Goal: Transaction & Acquisition: Purchase product/service

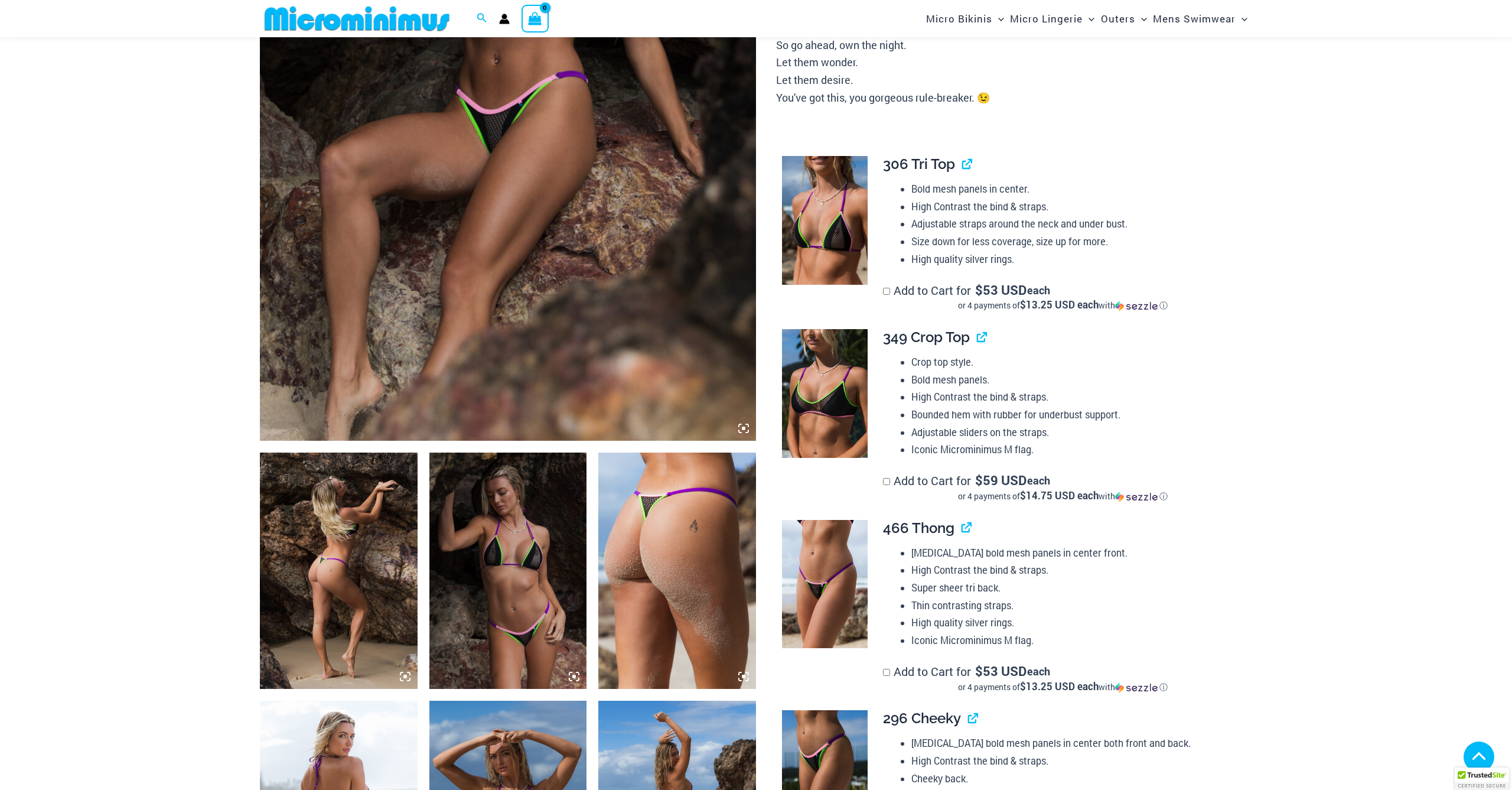
scroll to position [422, 0]
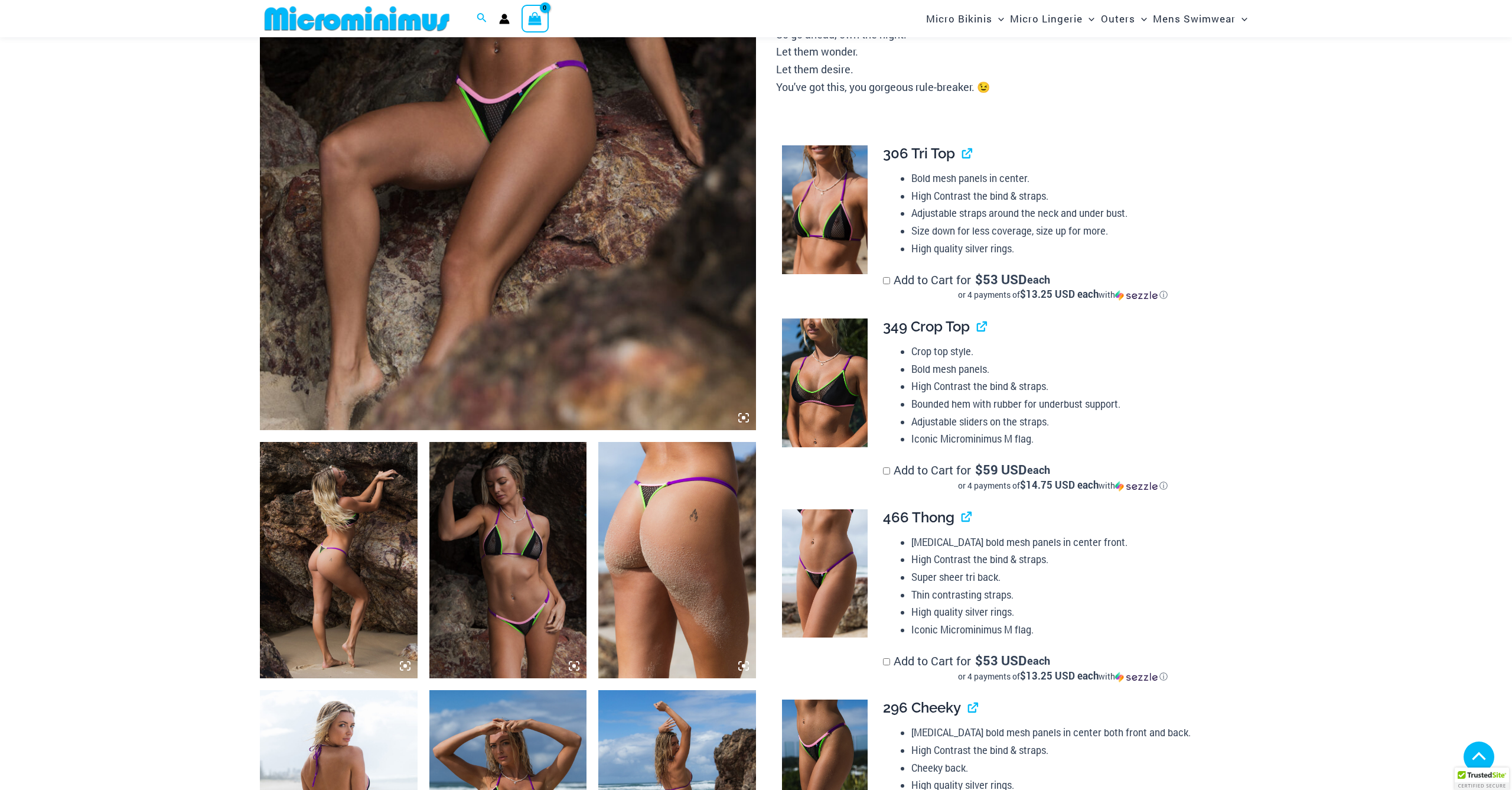
click at [485, 331] on img at bounding box center [508, 57] width 496 height 745
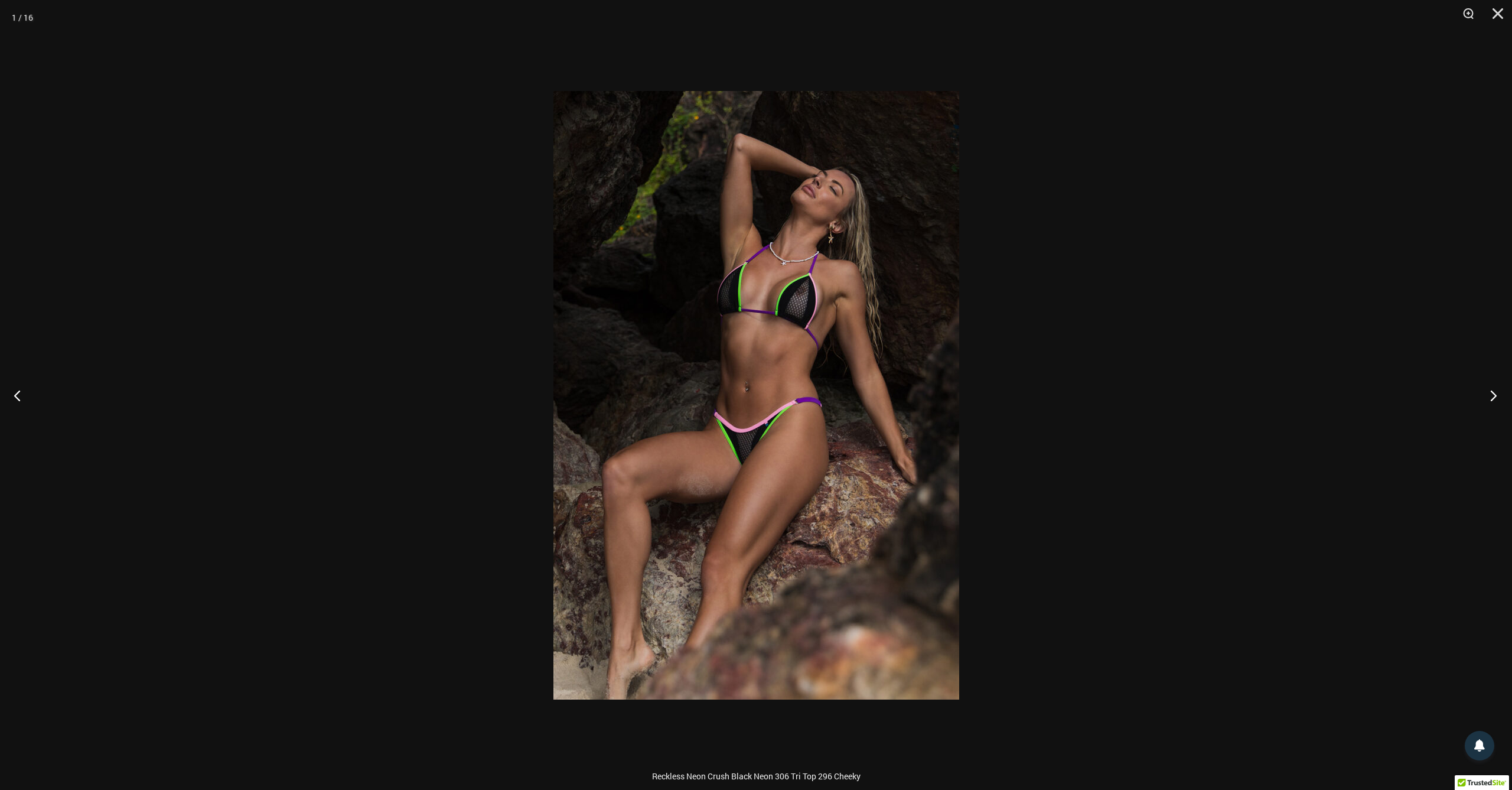
click at [1496, 399] on button "Next" at bounding box center [1489, 396] width 44 height 59
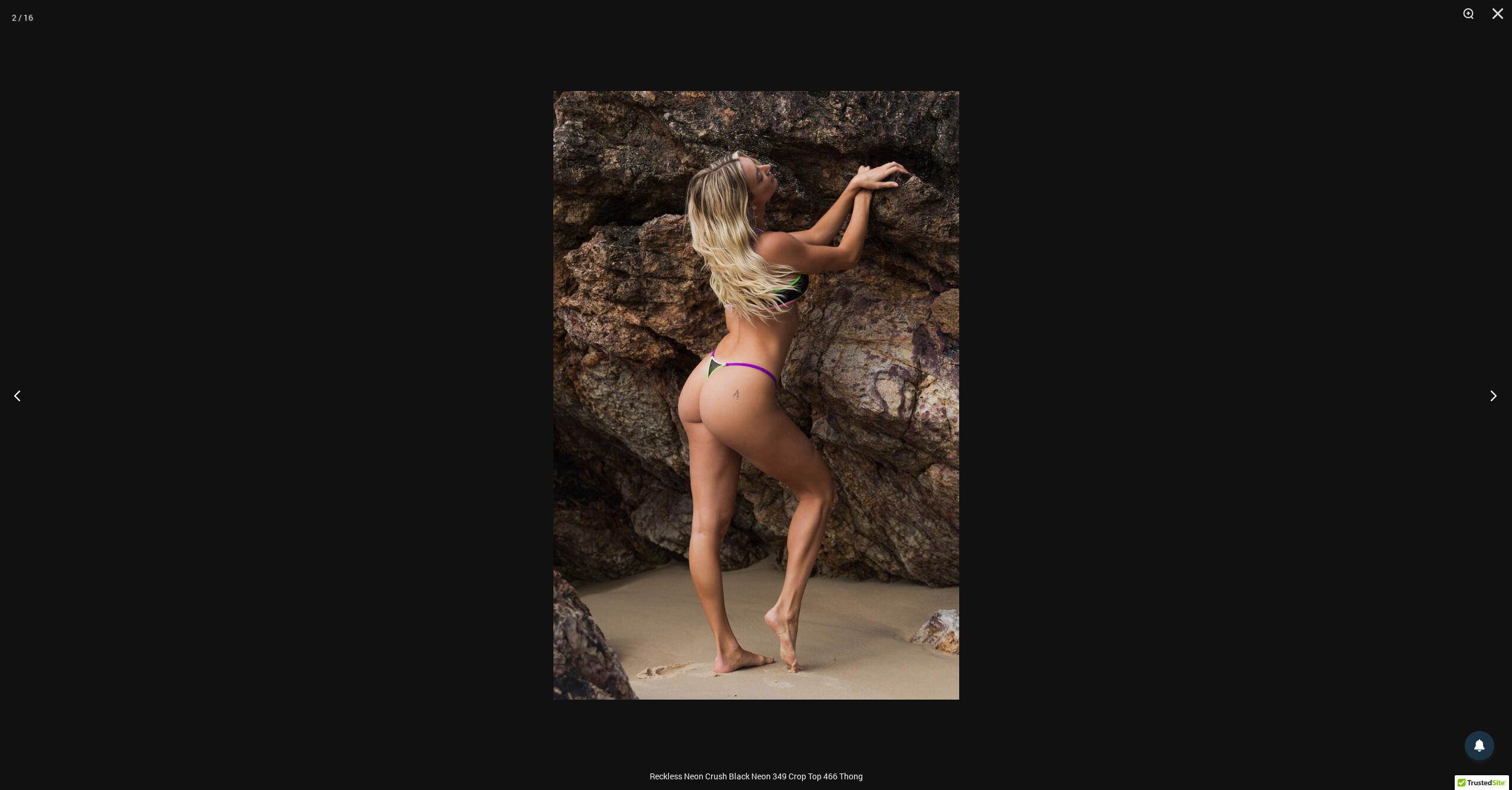
click at [1496, 399] on button "Next" at bounding box center [1489, 396] width 44 height 59
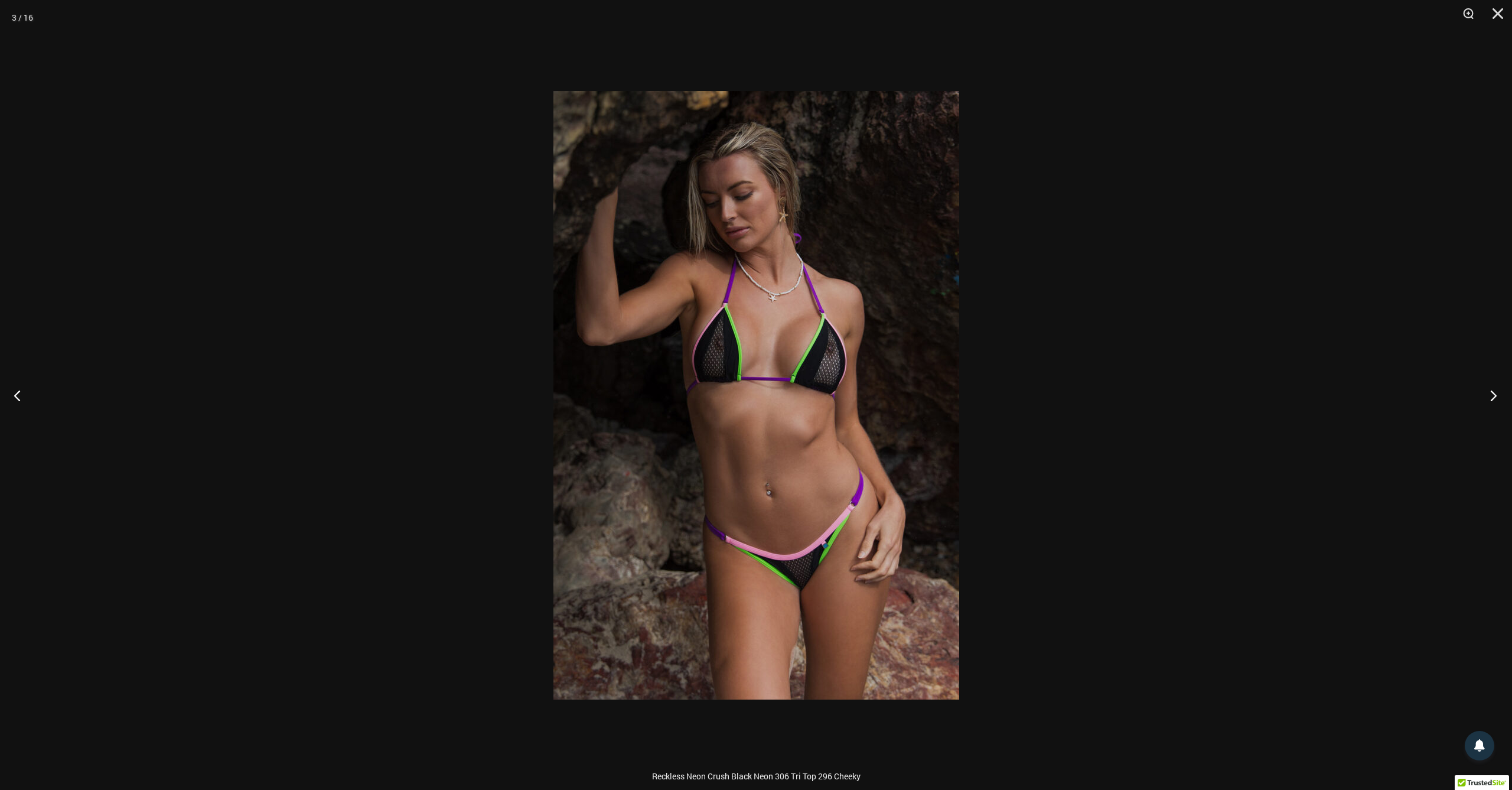
click at [1496, 399] on button "Next" at bounding box center [1489, 396] width 44 height 59
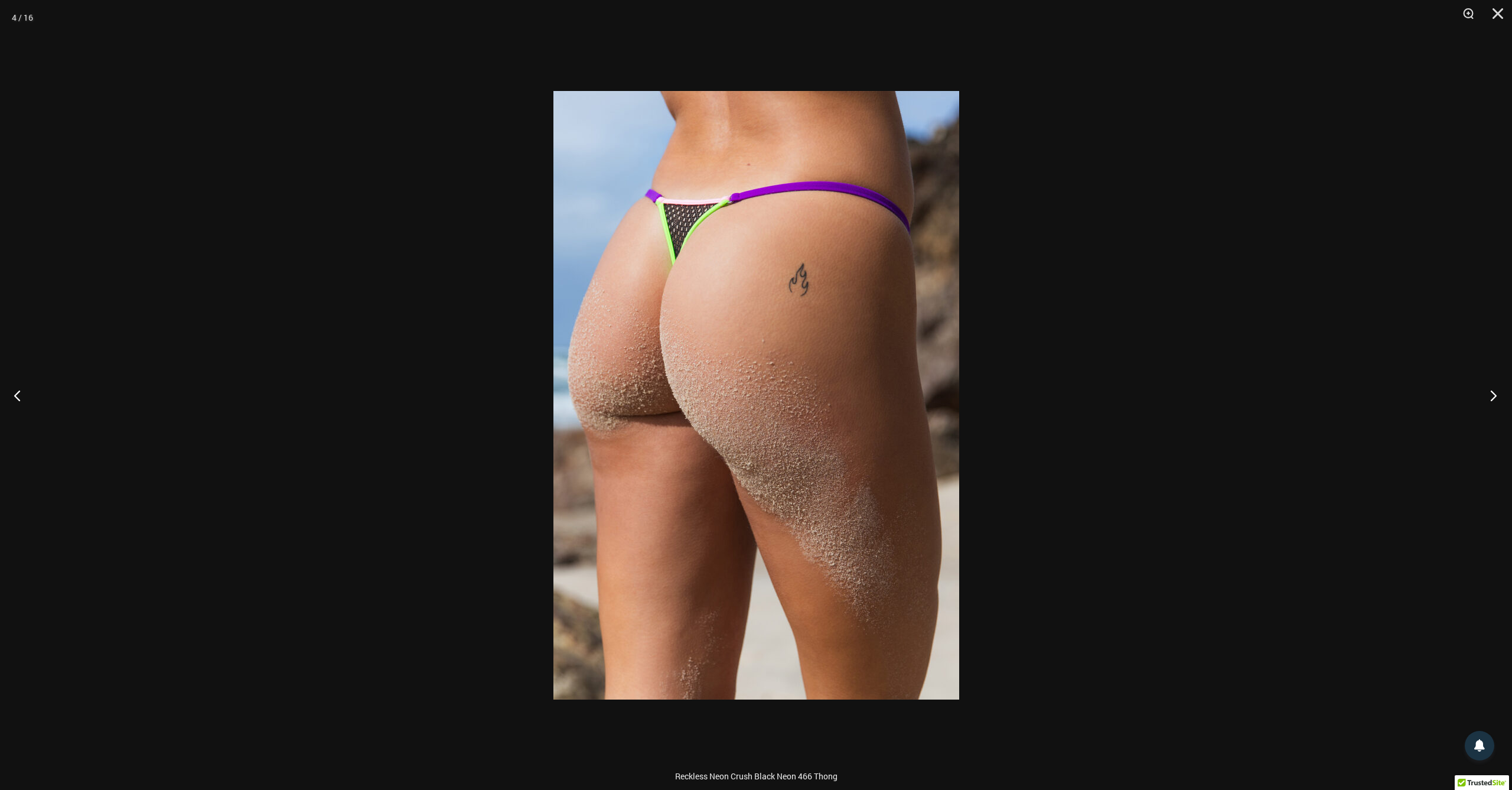
click at [1496, 399] on button "Next" at bounding box center [1489, 396] width 44 height 59
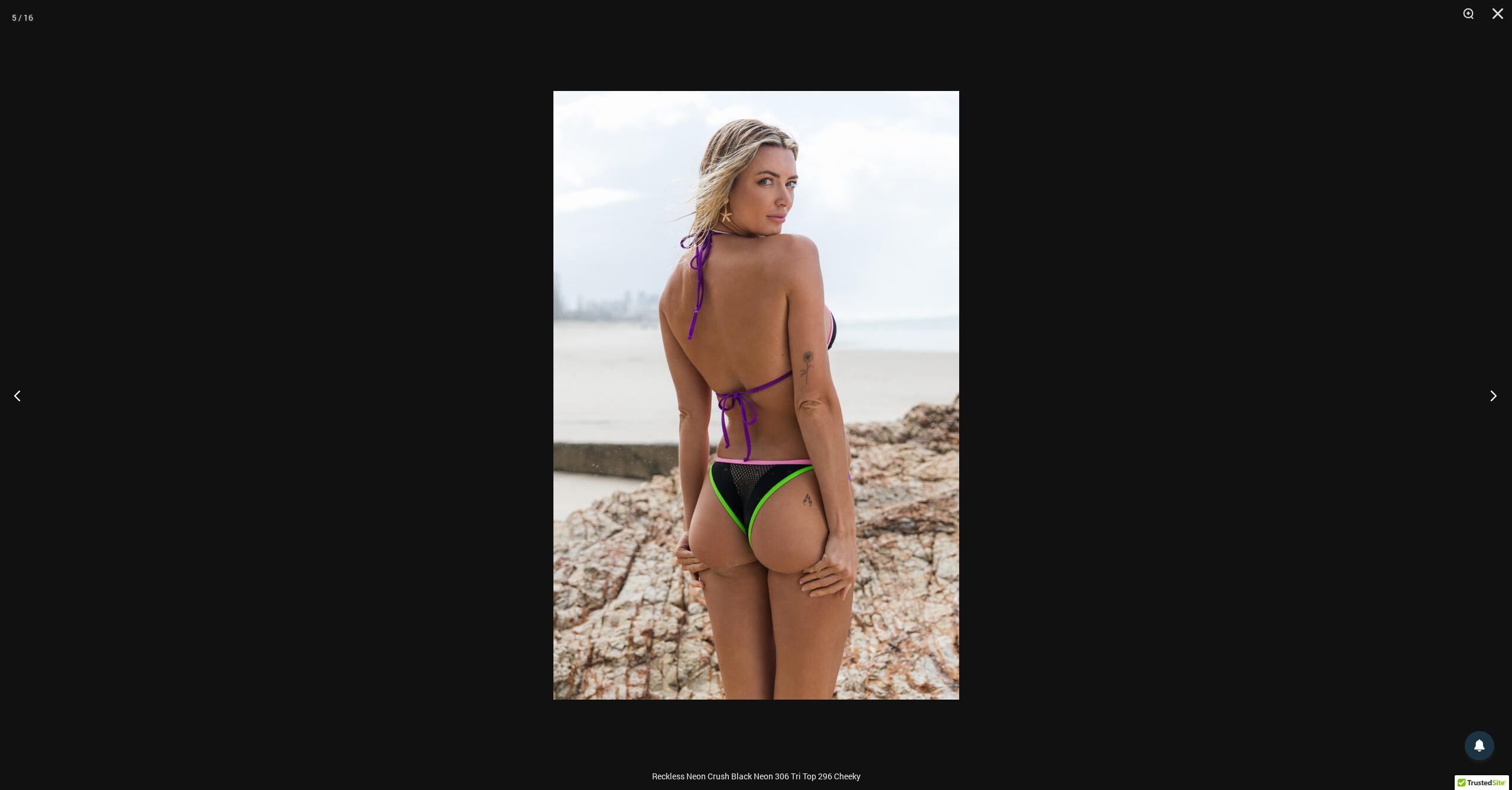
click at [1496, 399] on button "Next" at bounding box center [1489, 396] width 44 height 59
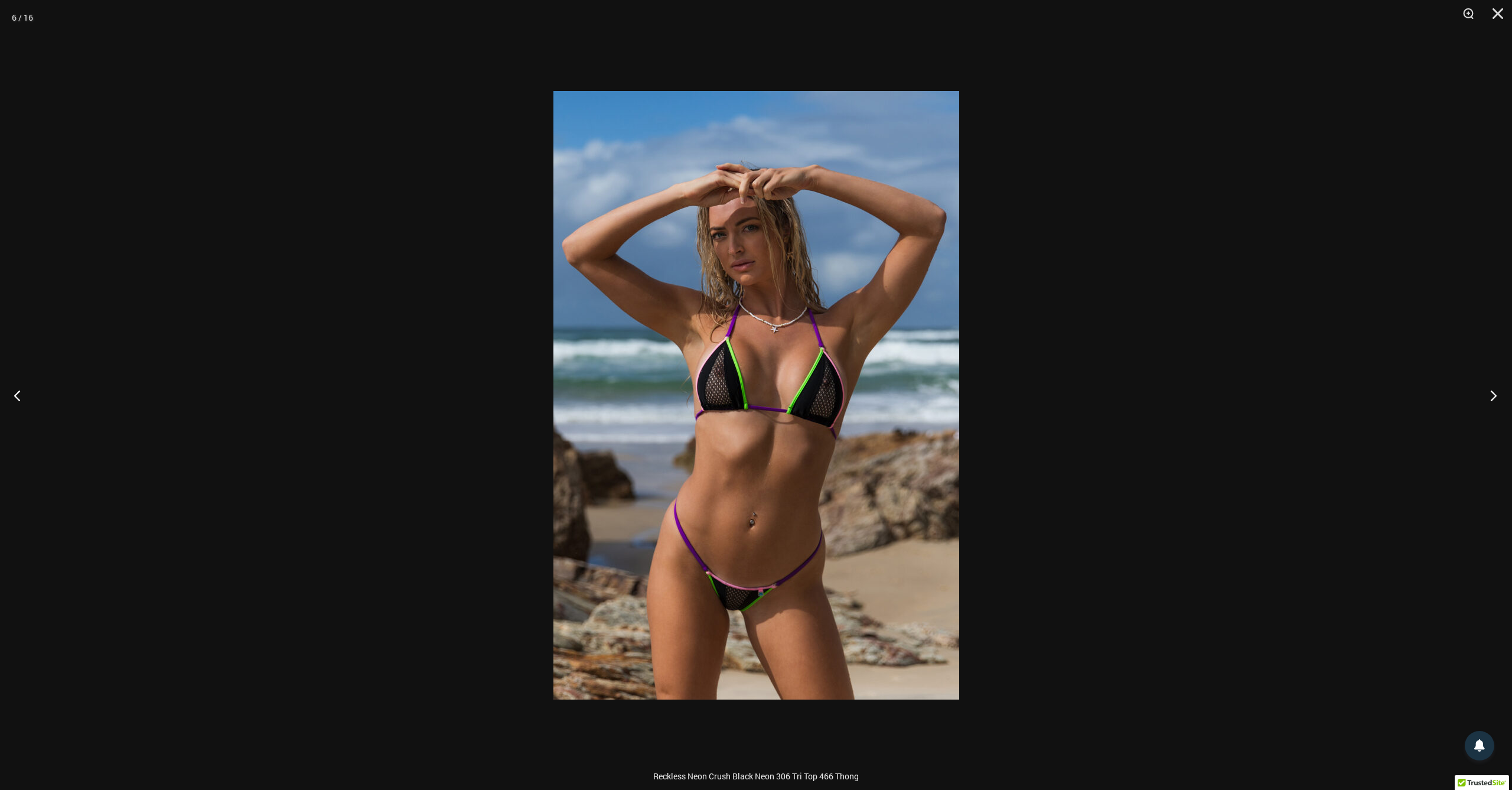
click at [1496, 399] on button "Next" at bounding box center [1489, 396] width 44 height 59
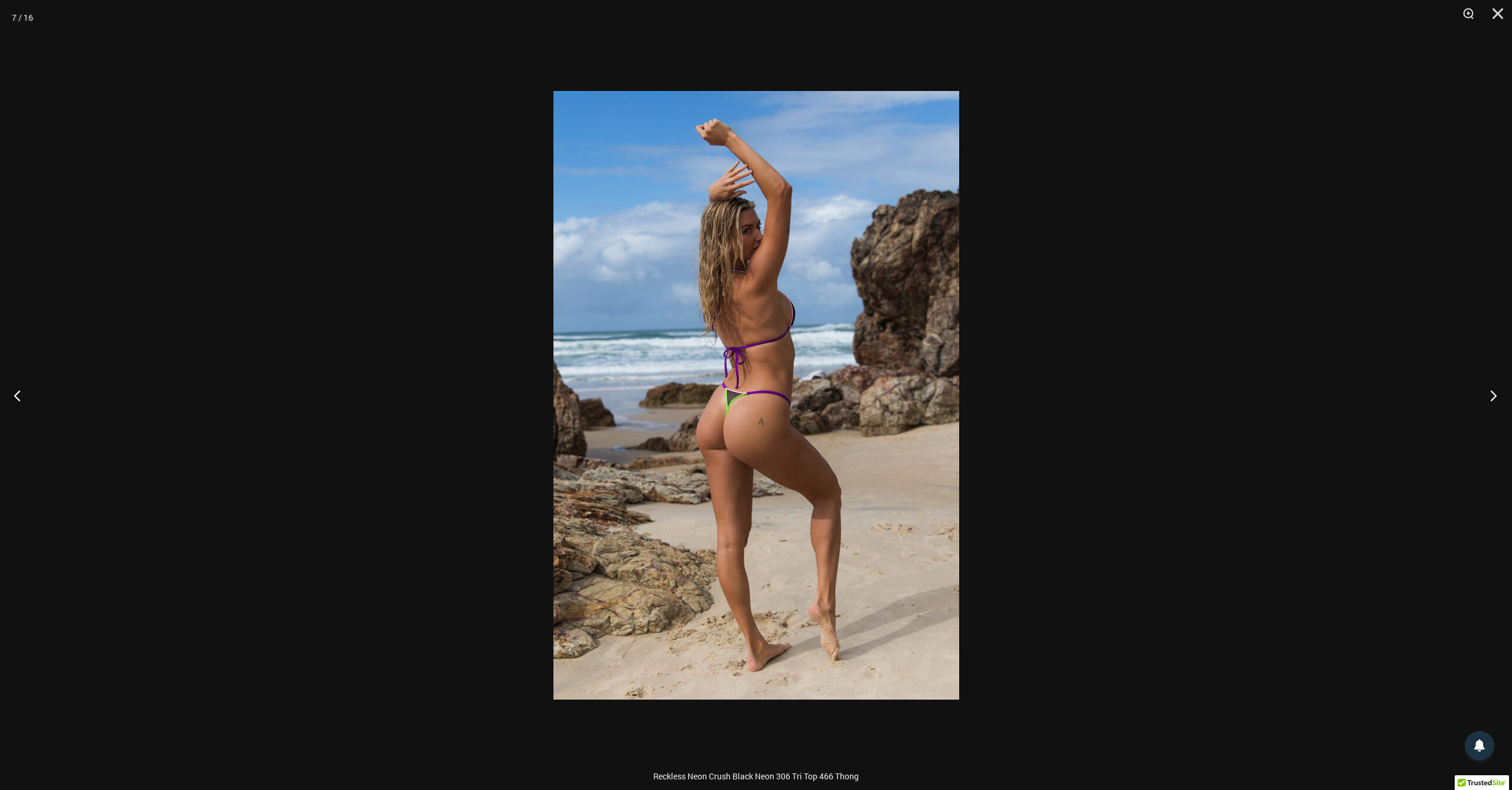
click at [1496, 399] on button "Next" at bounding box center [1489, 396] width 44 height 59
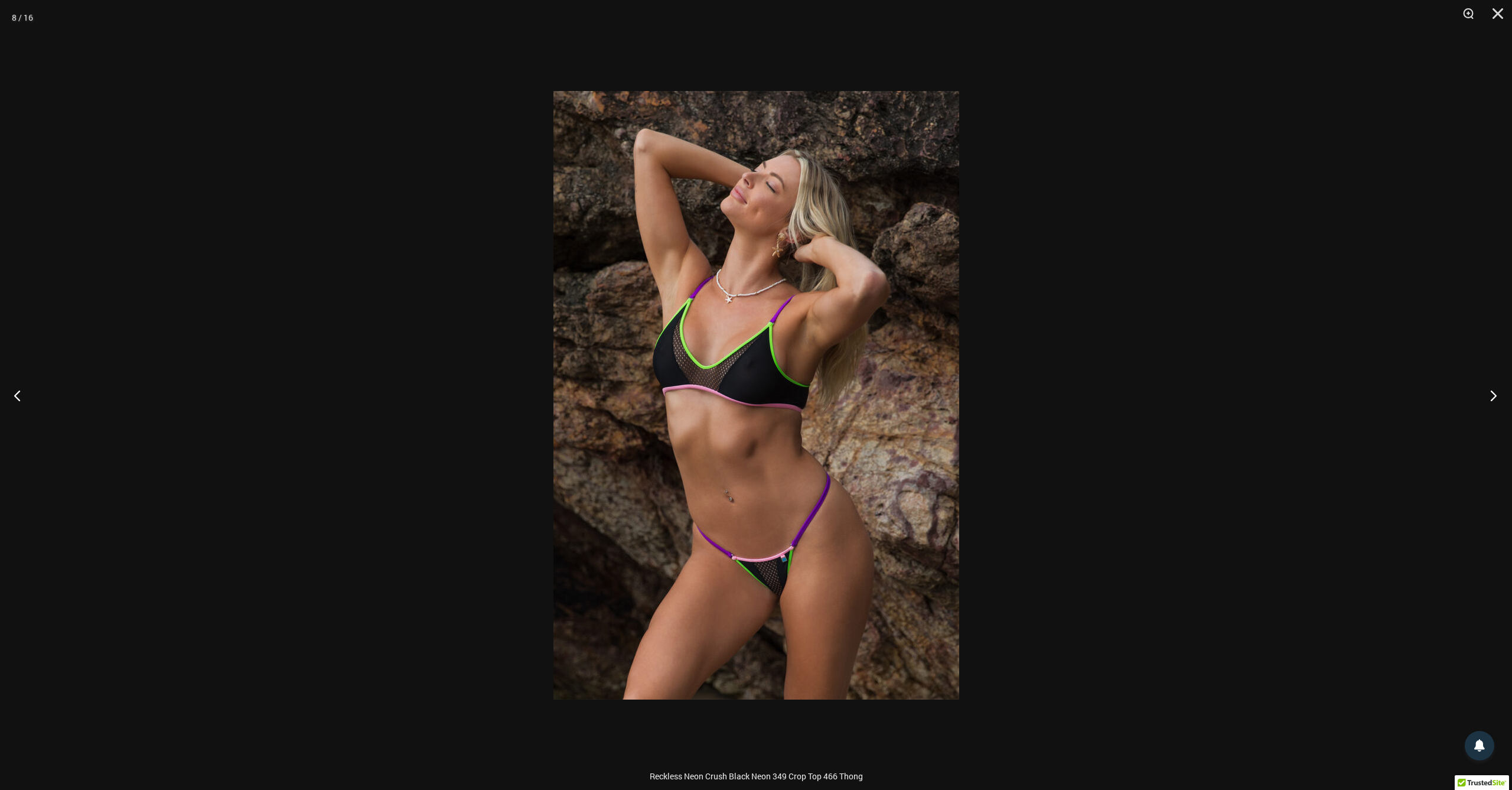
click at [1496, 399] on button "Next" at bounding box center [1489, 396] width 44 height 59
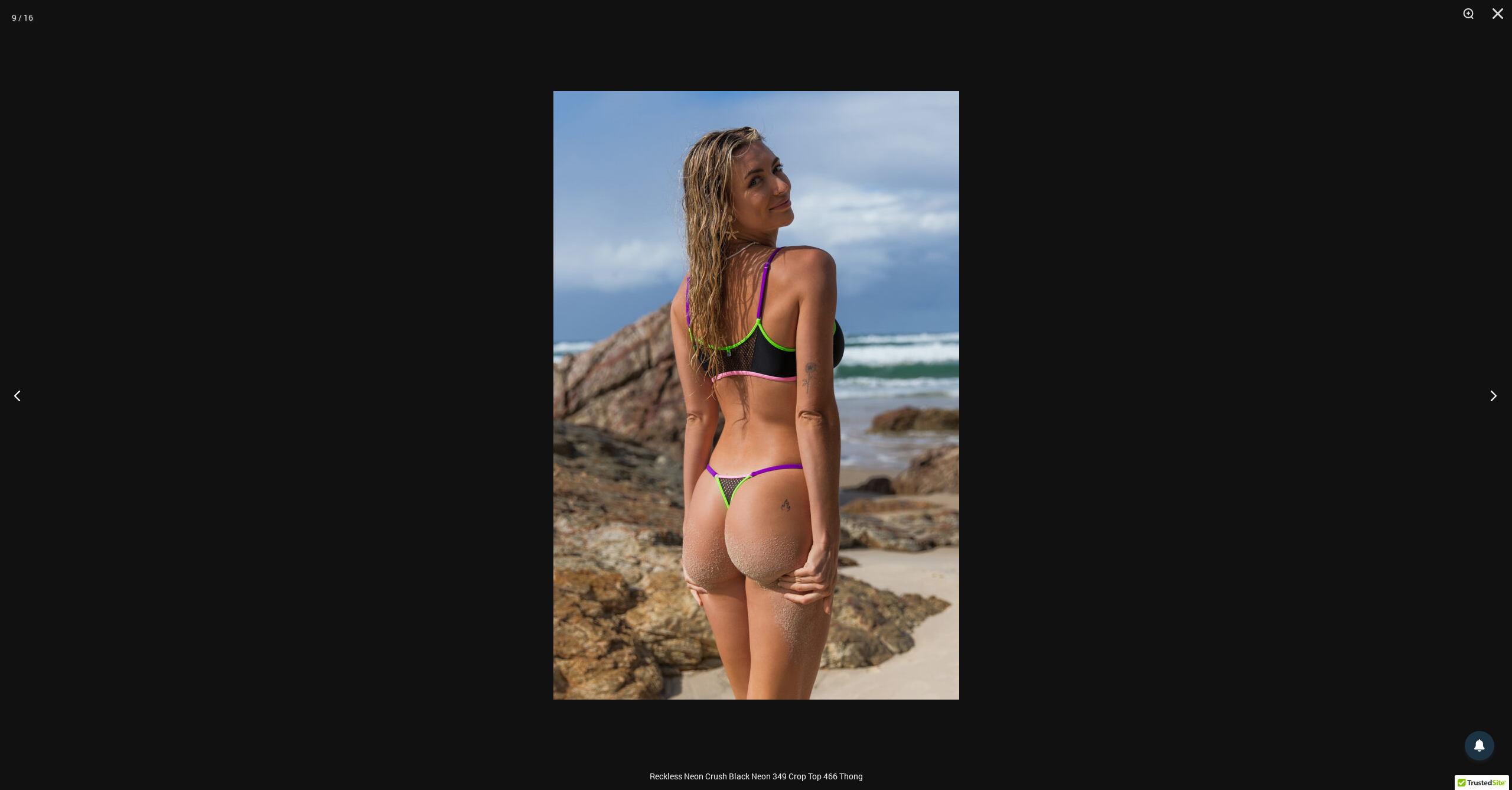
click at [1496, 399] on button "Next" at bounding box center [1489, 396] width 44 height 59
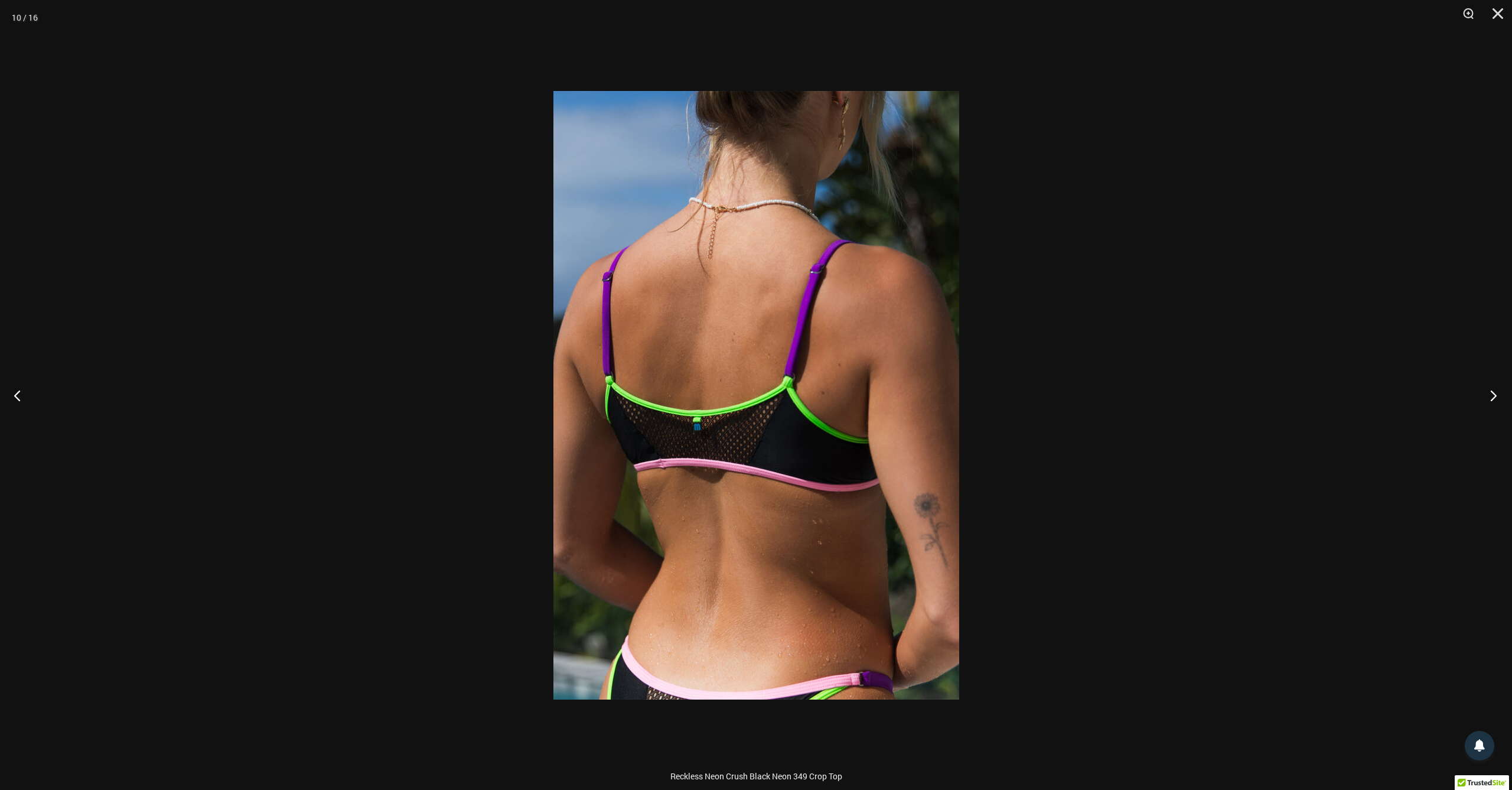
click at [1496, 399] on button "Next" at bounding box center [1489, 396] width 44 height 59
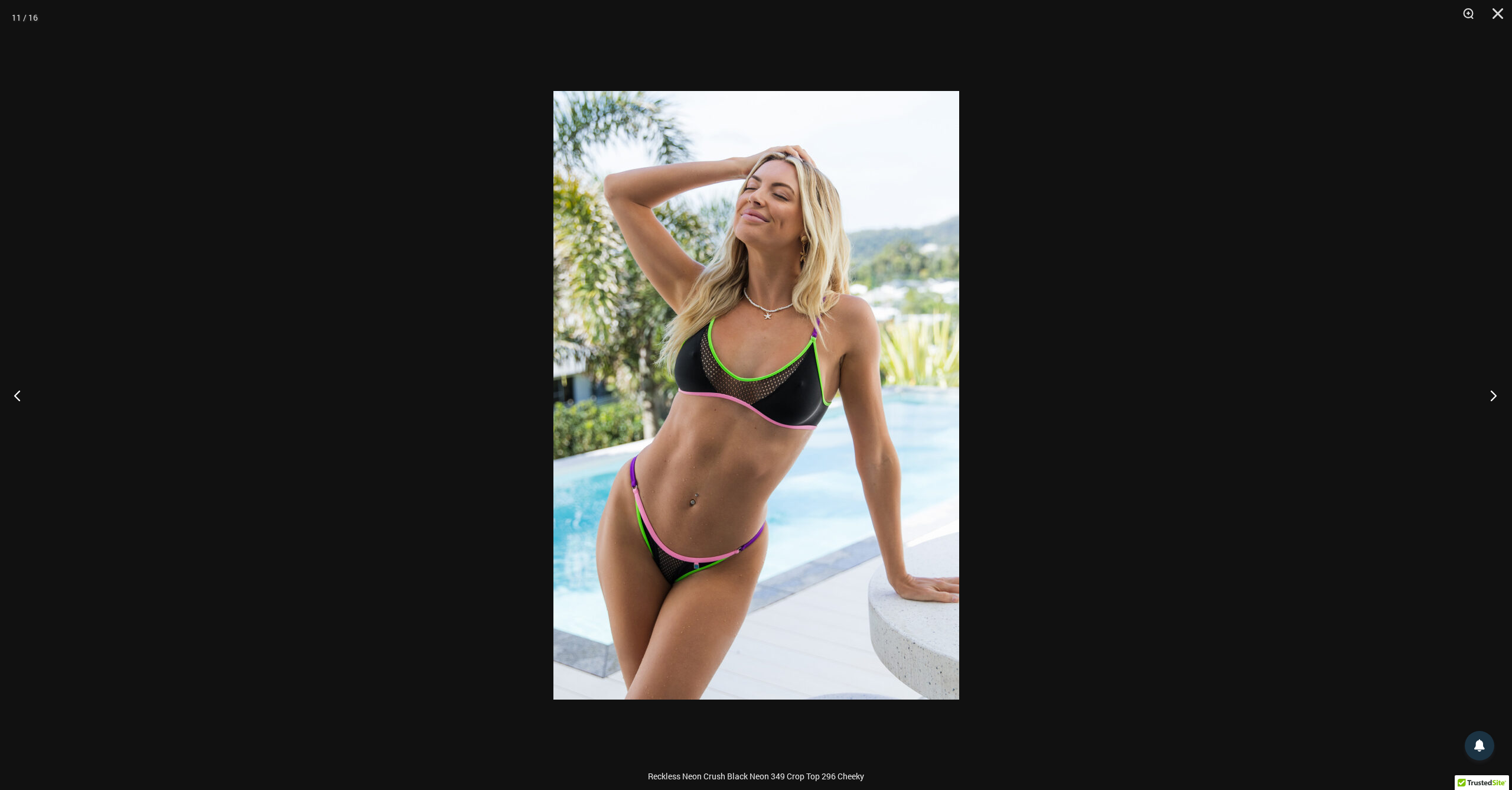
click at [1496, 399] on button "Next" at bounding box center [1489, 396] width 44 height 59
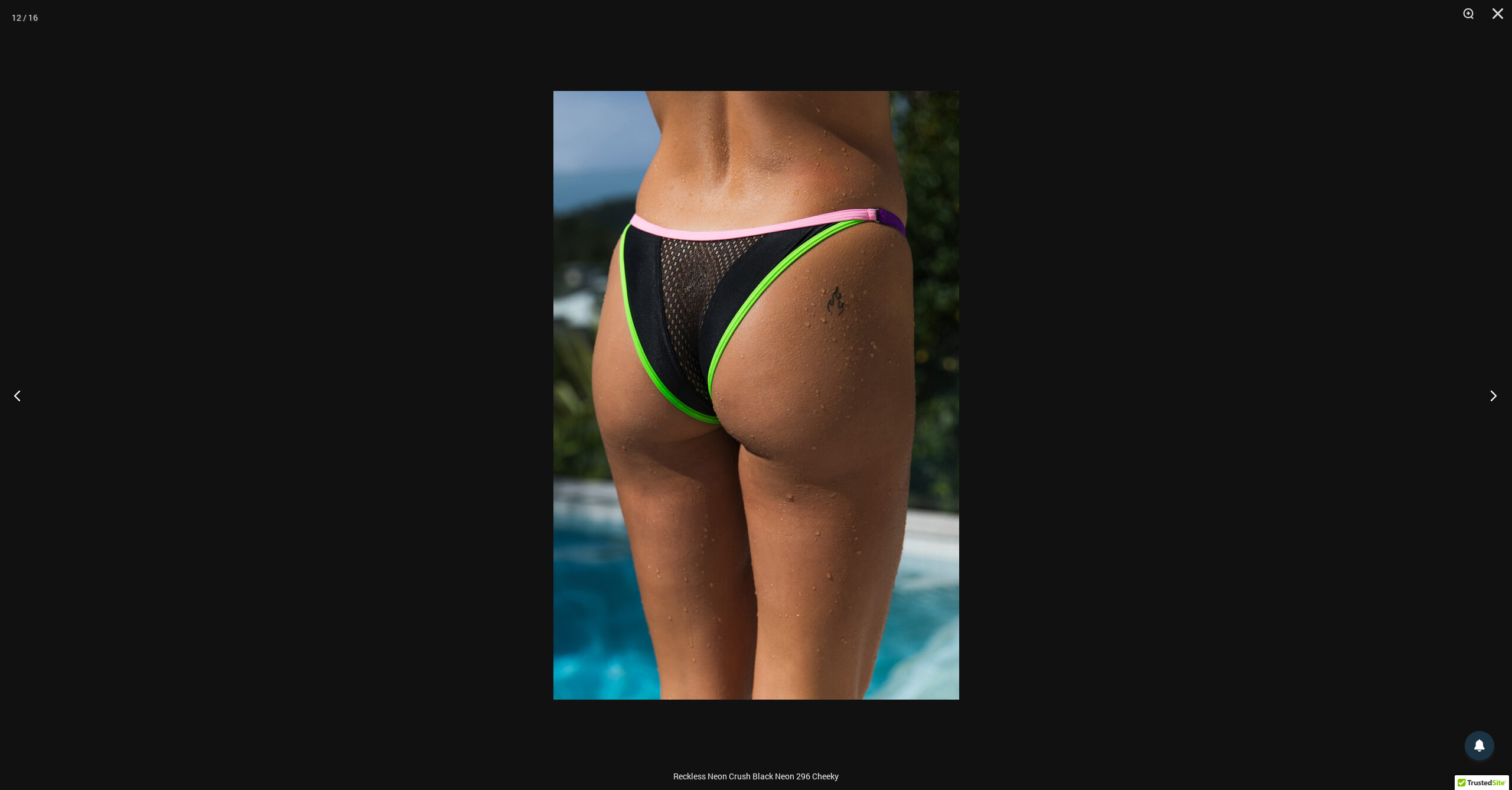
click at [1496, 399] on button "Next" at bounding box center [1489, 396] width 44 height 59
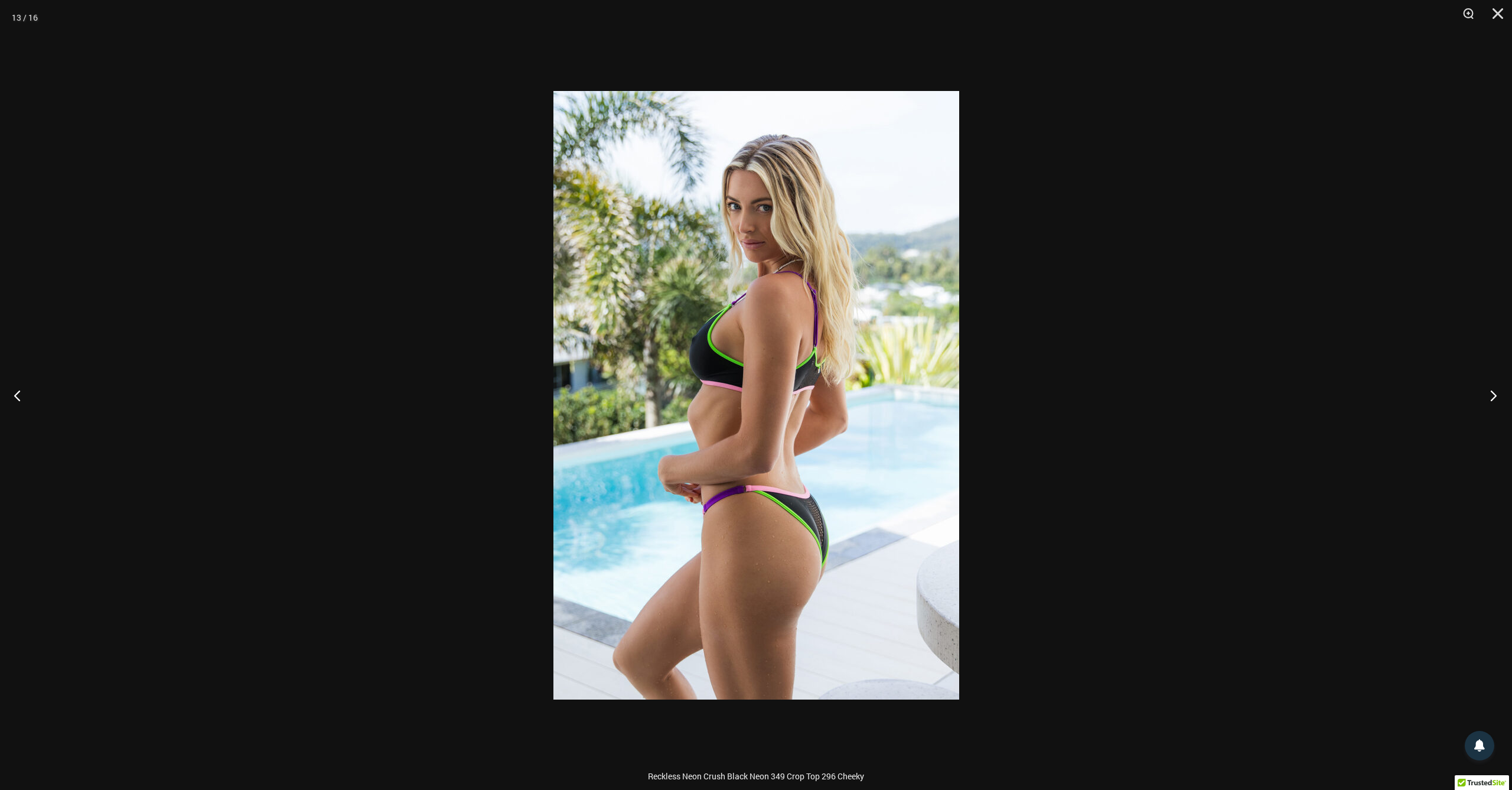
click at [1496, 399] on button "Next" at bounding box center [1489, 396] width 44 height 59
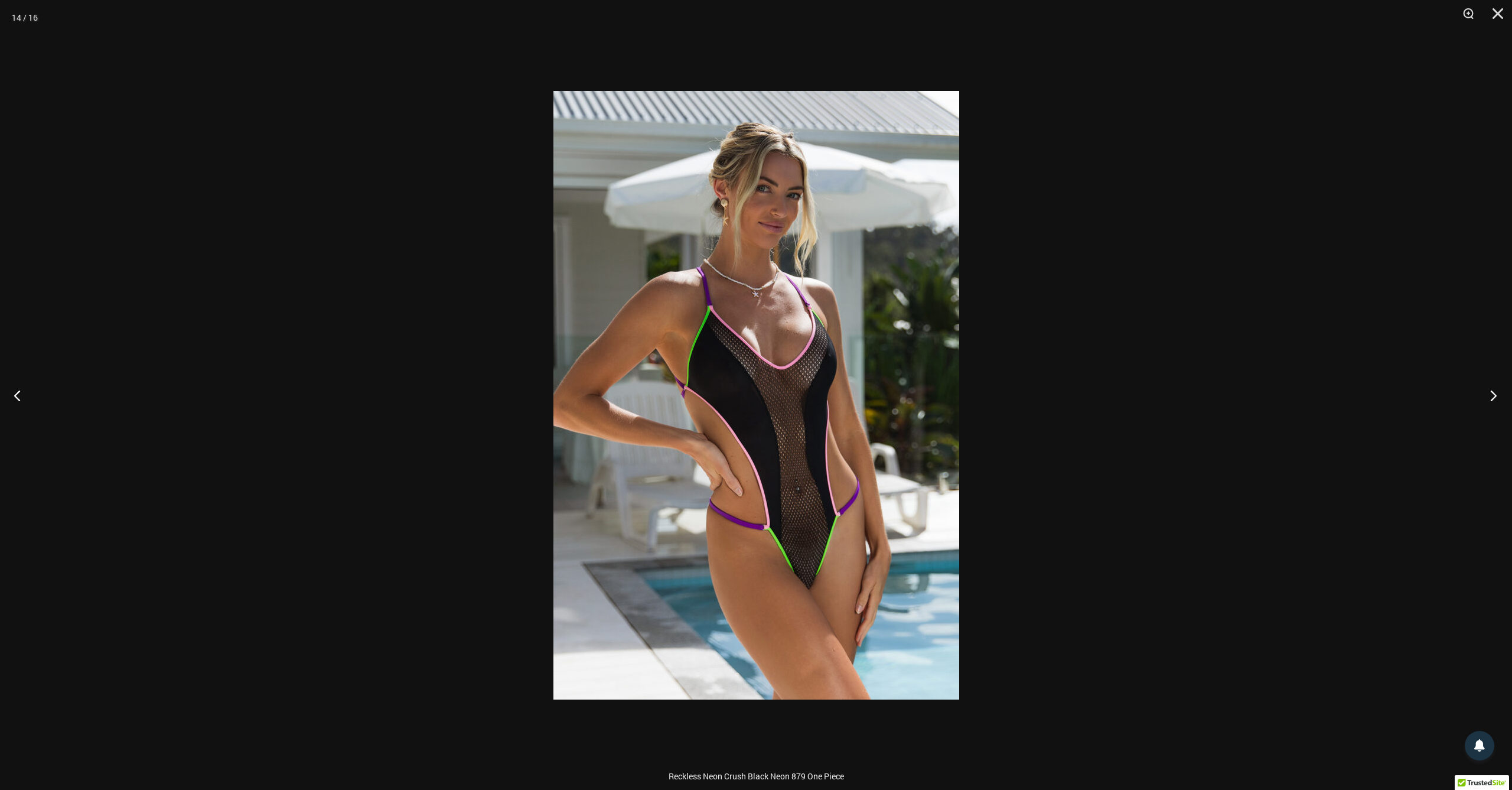
click at [1496, 399] on button "Next" at bounding box center [1489, 396] width 44 height 59
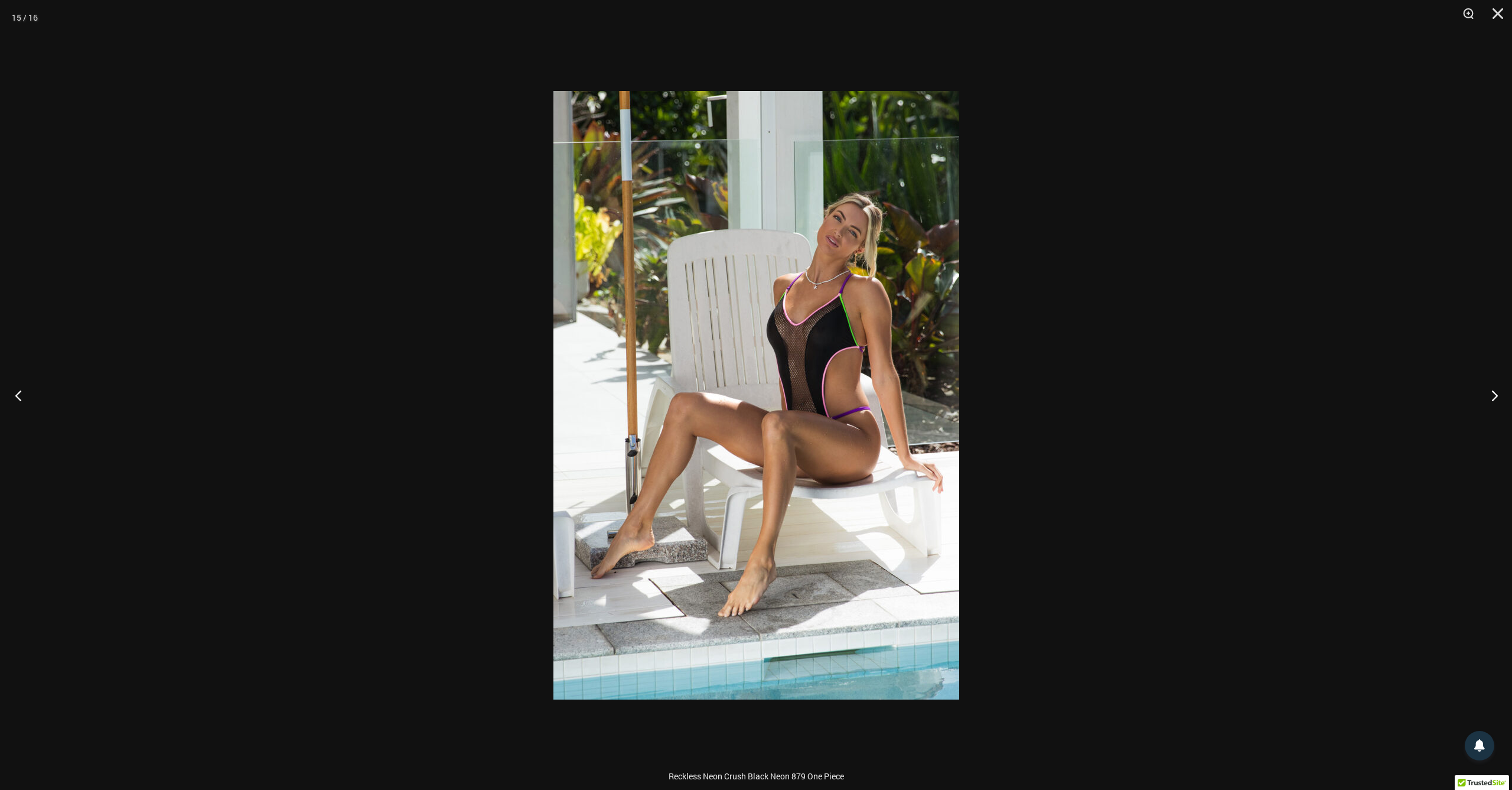
click at [26, 395] on button "Previous" at bounding box center [22, 396] width 44 height 59
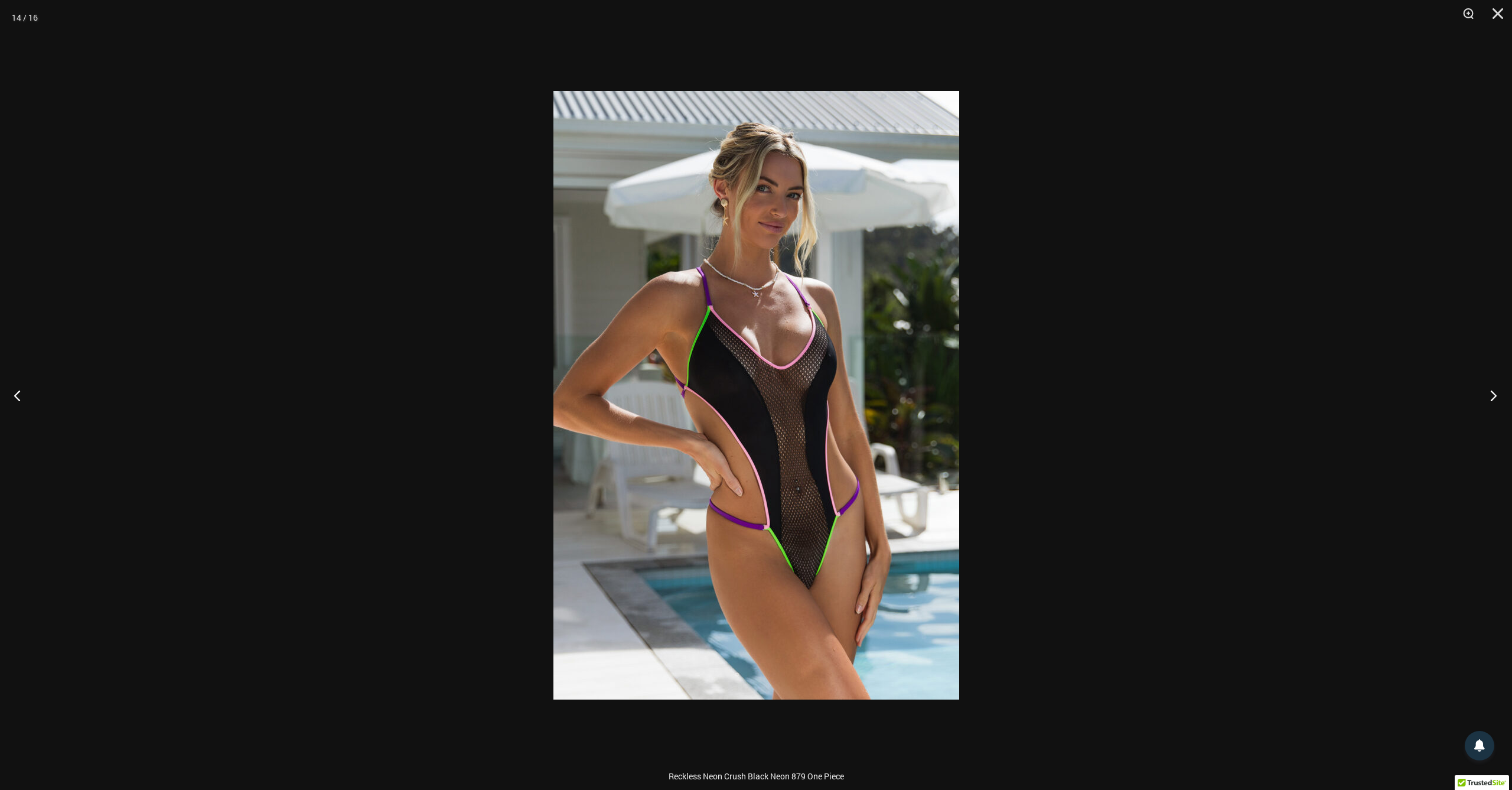
click at [1496, 402] on button "Next" at bounding box center [1489, 396] width 44 height 59
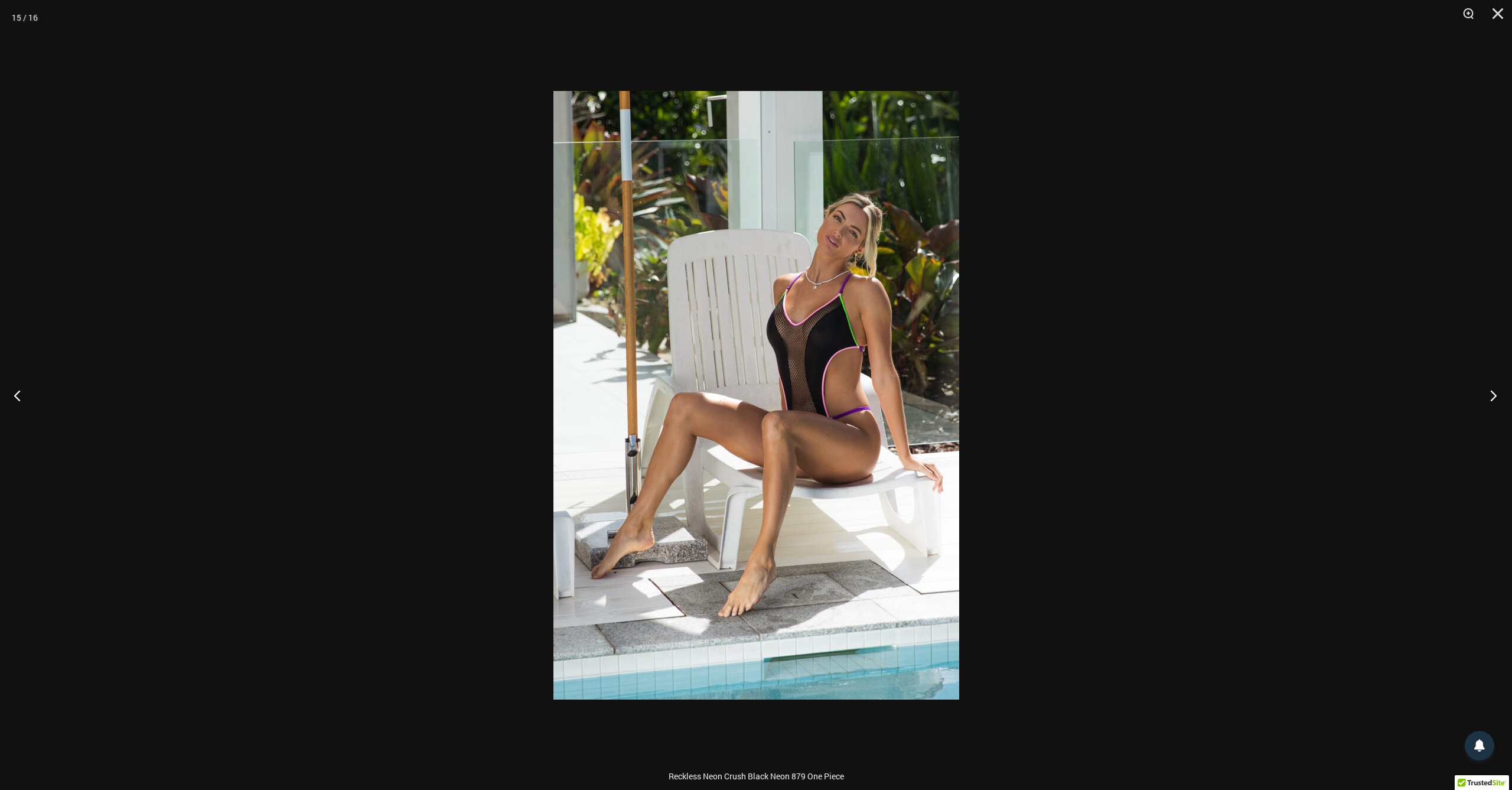
click at [1496, 402] on button "Next" at bounding box center [1489, 396] width 44 height 59
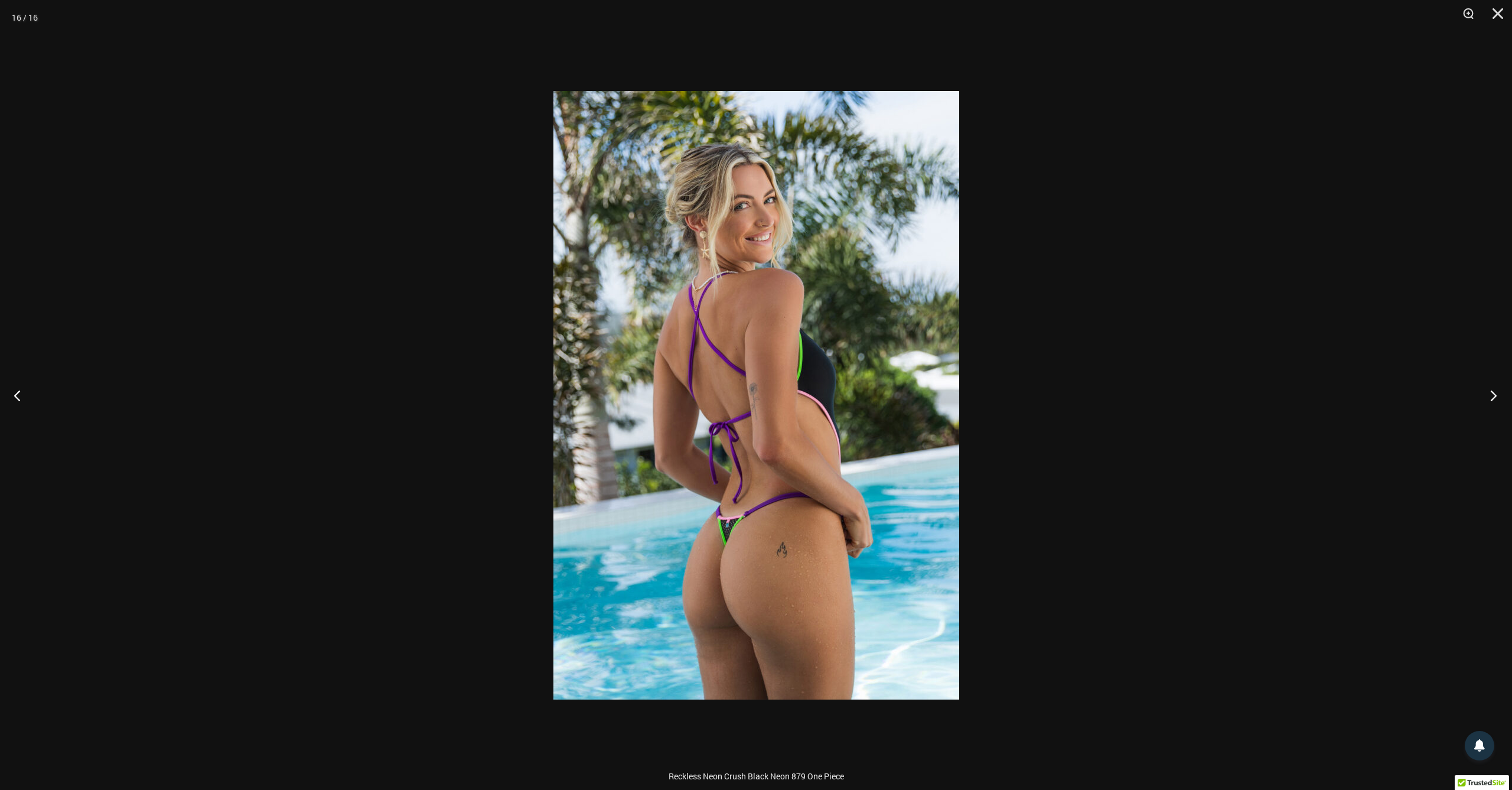
click at [1496, 402] on button "Next" at bounding box center [1489, 396] width 44 height 59
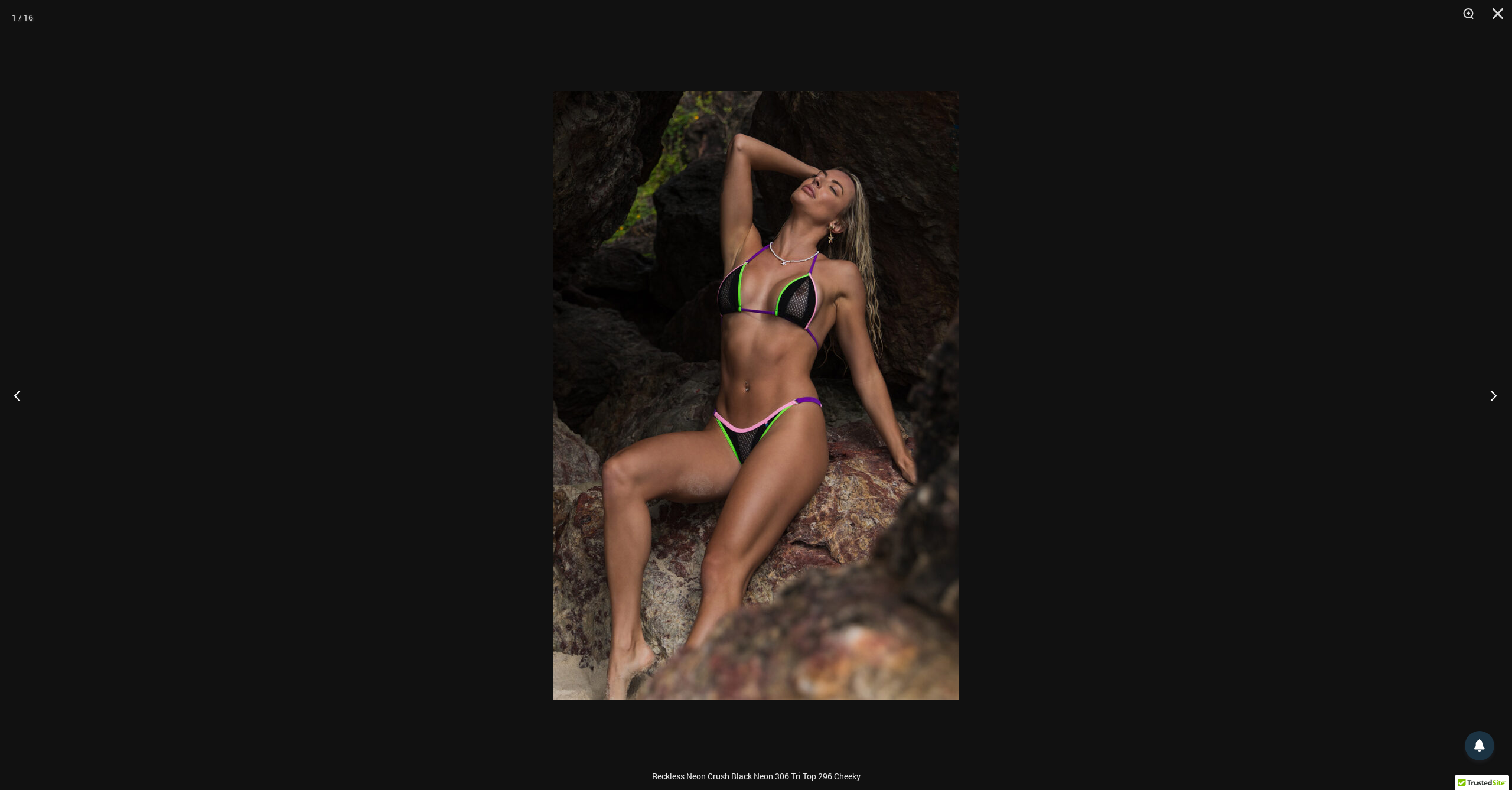
click at [1496, 402] on button "Next" at bounding box center [1489, 396] width 44 height 59
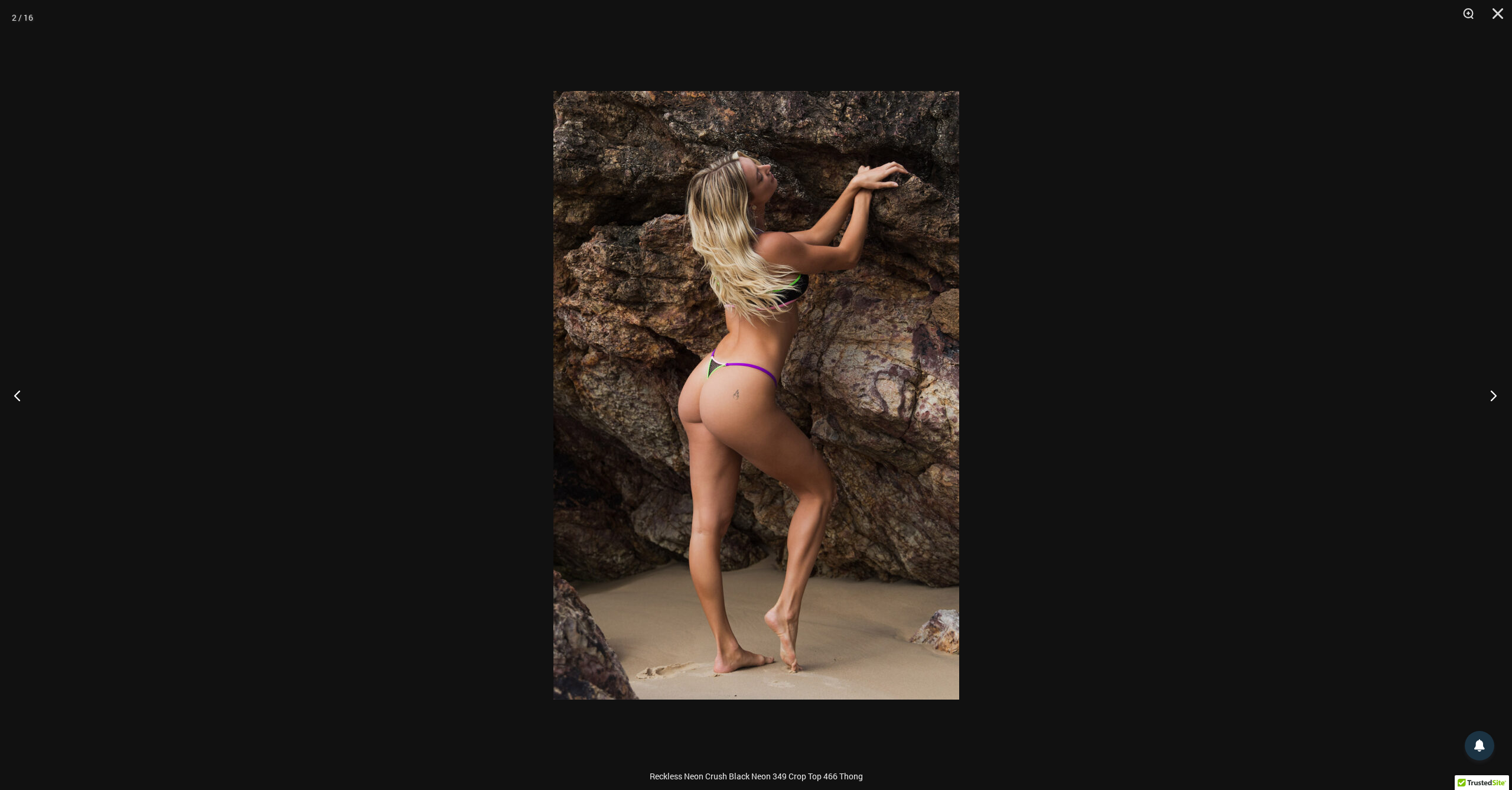
click at [1496, 402] on button "Next" at bounding box center [1489, 396] width 44 height 59
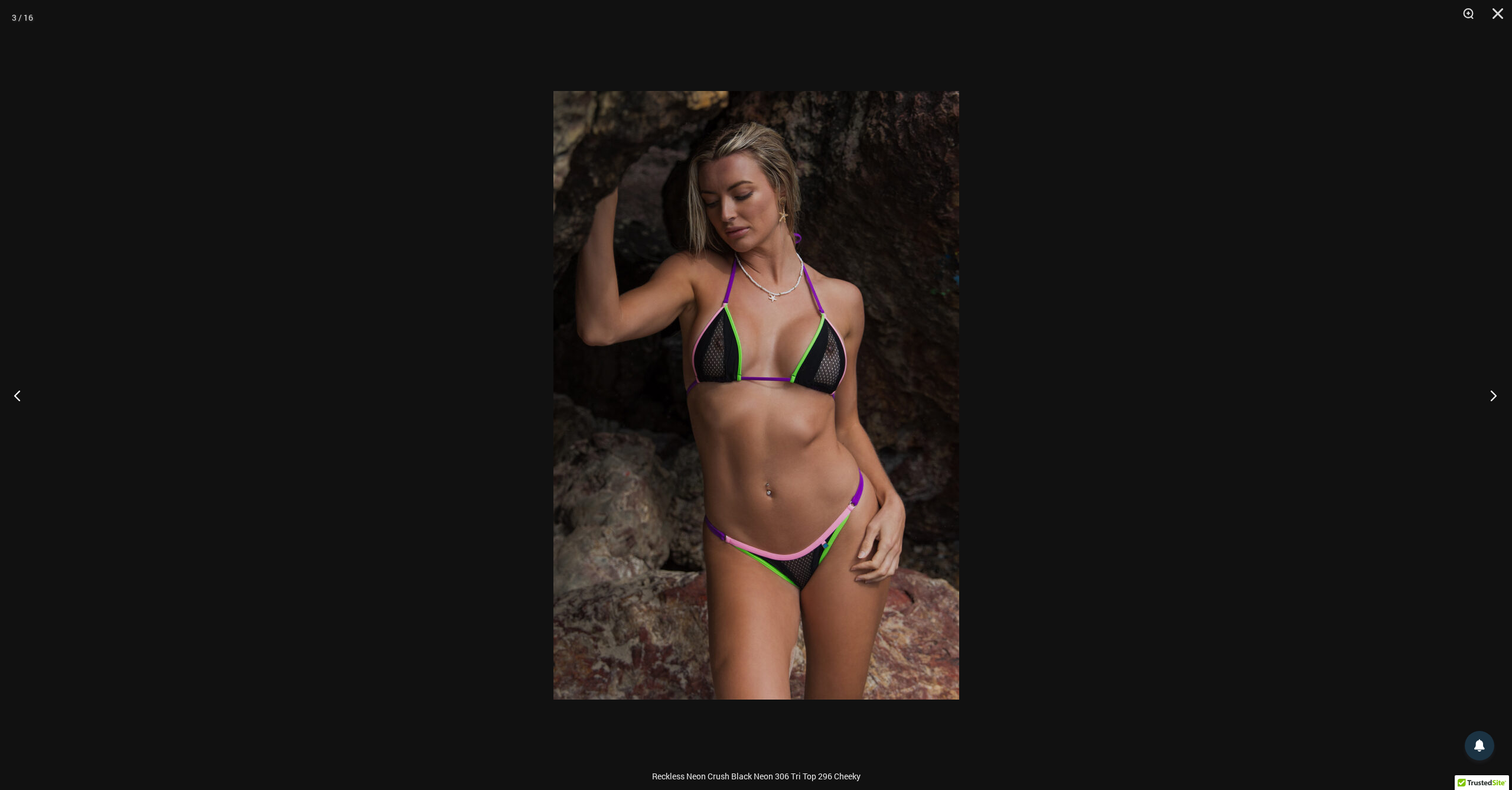
click at [1496, 402] on button "Next" at bounding box center [1489, 396] width 44 height 59
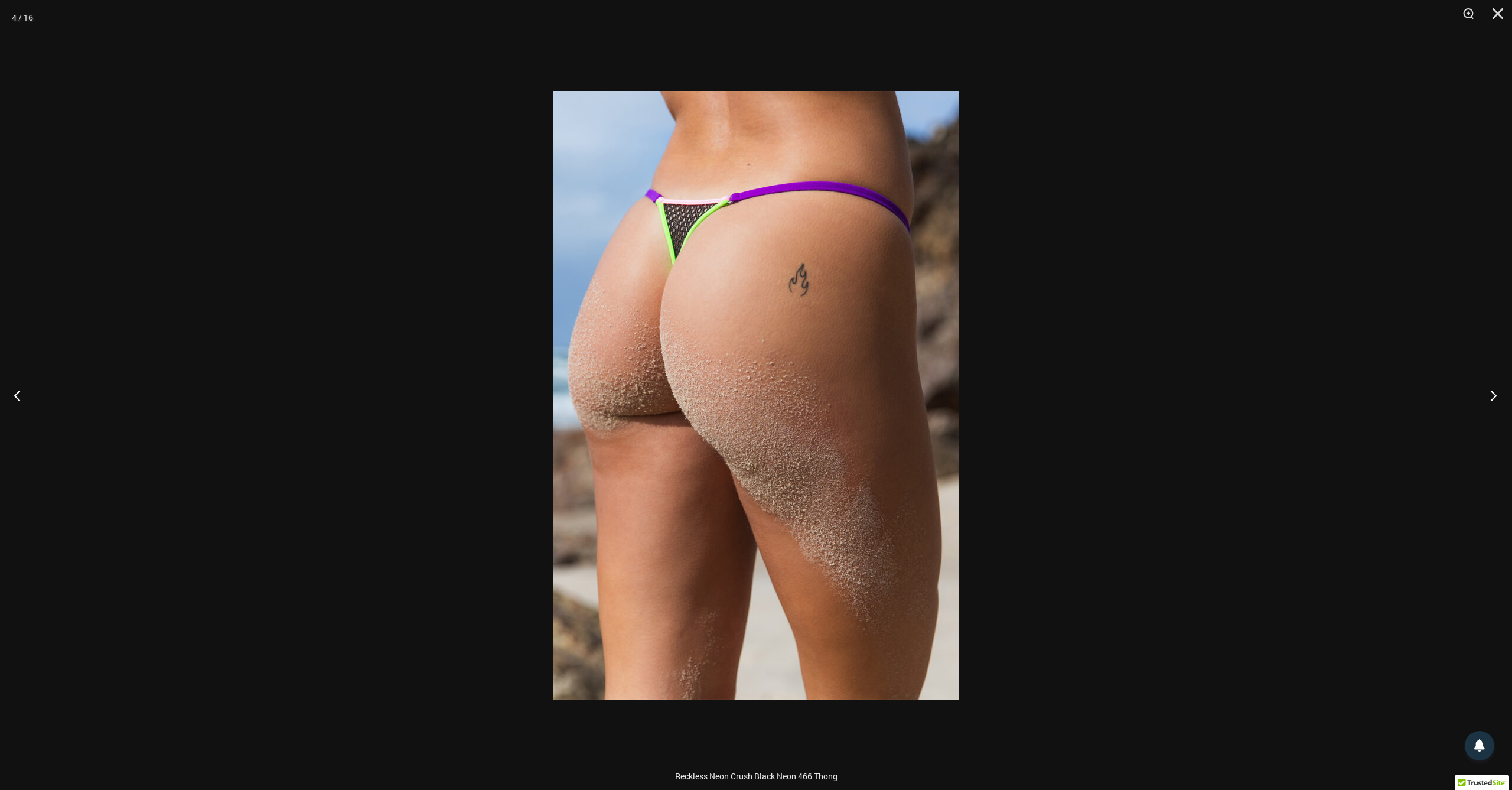
click at [1496, 402] on button "Next" at bounding box center [1489, 396] width 44 height 59
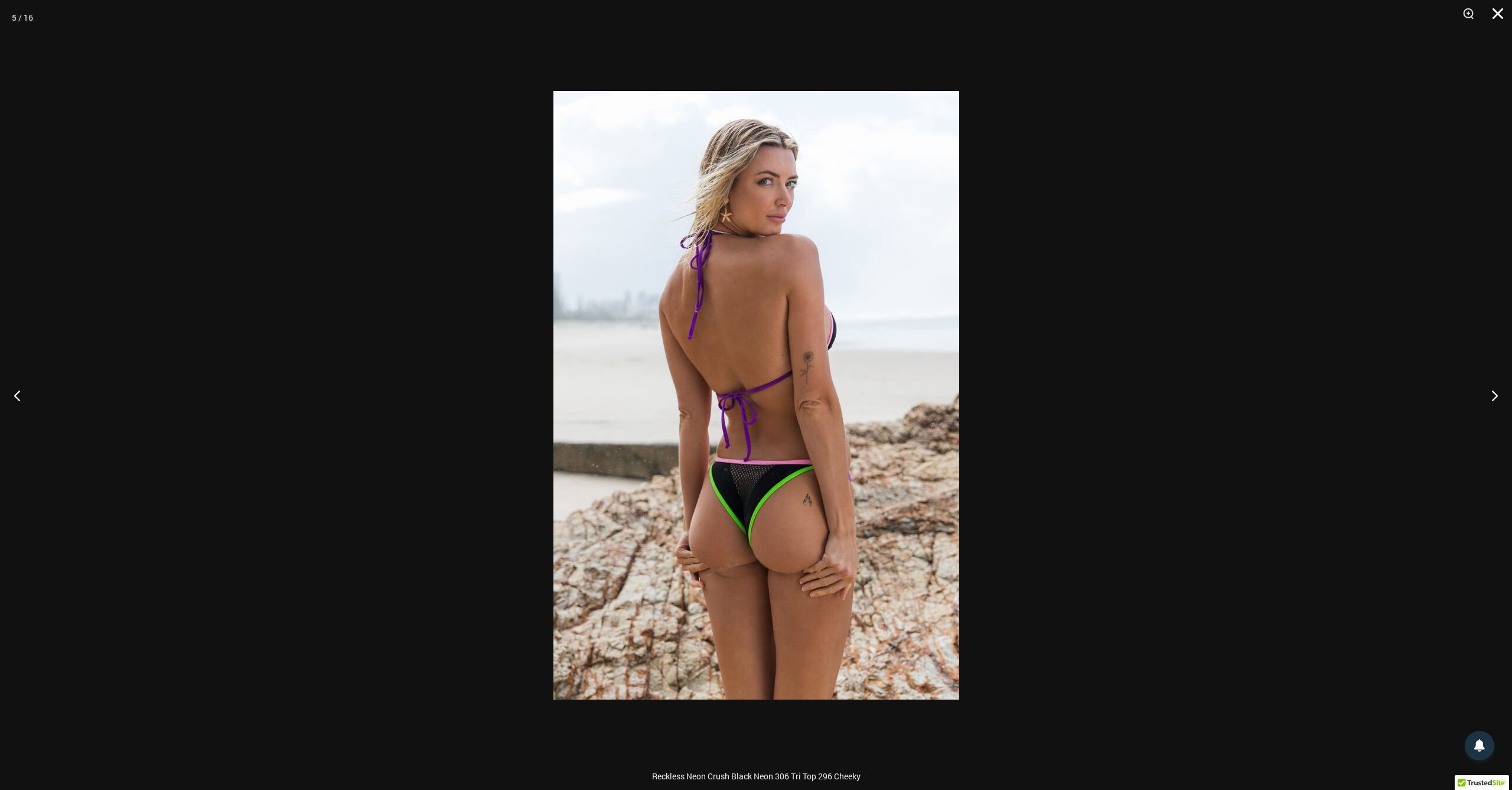
click at [1505, 13] on button "Close" at bounding box center [1493, 18] width 30 height 36
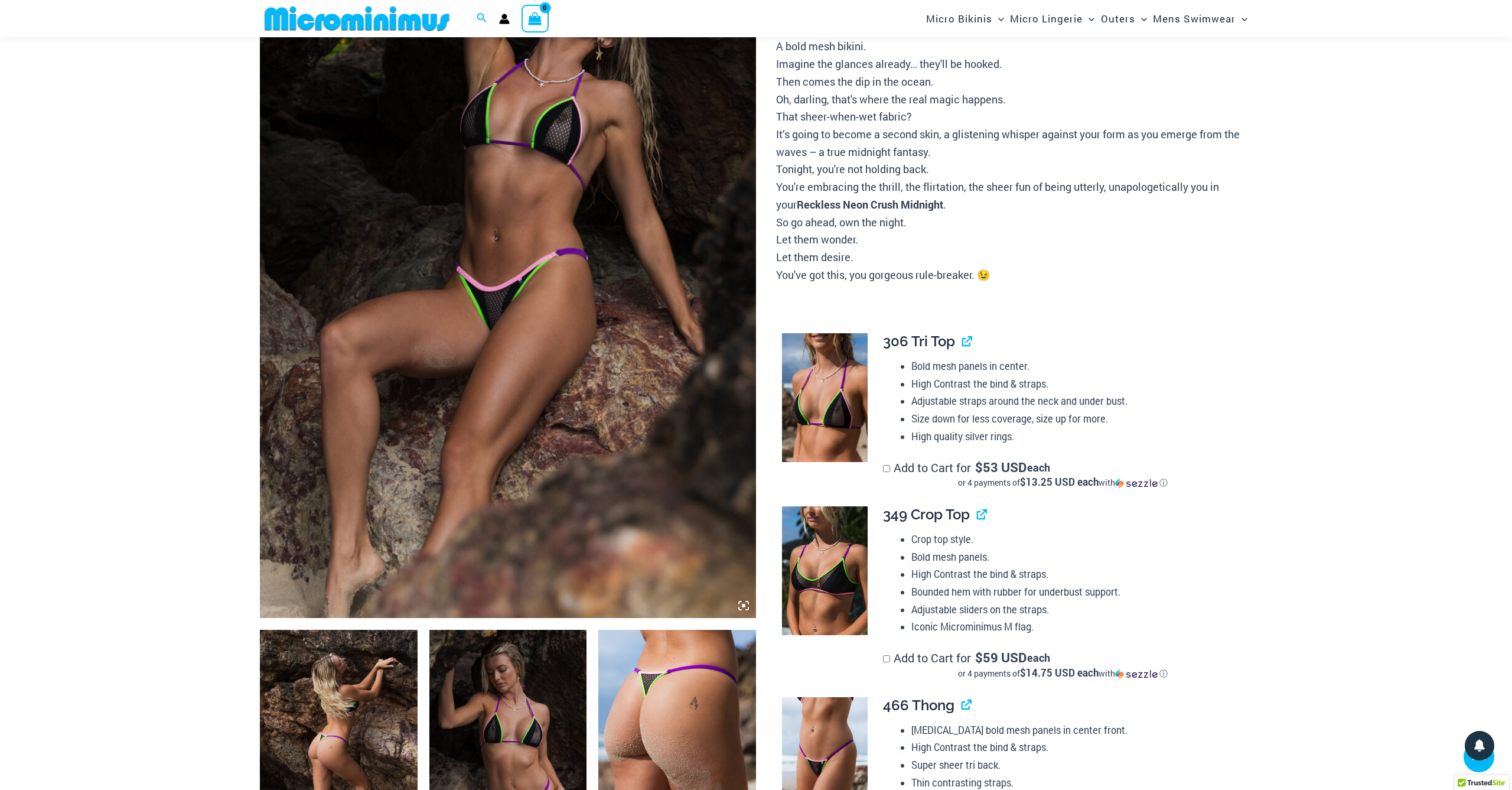
scroll to position [197, 0]
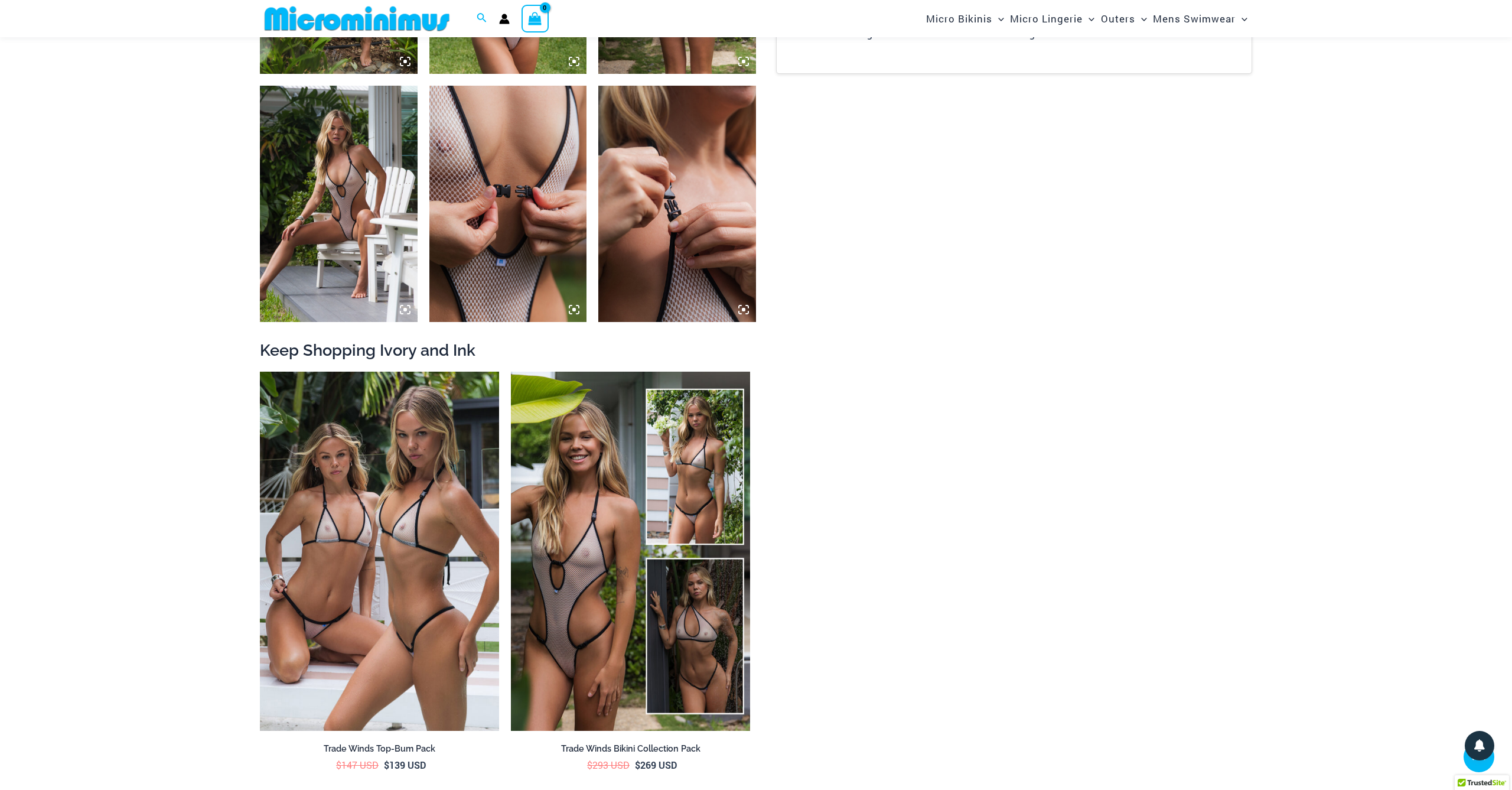
scroll to position [1772, 0]
